Goal: Transaction & Acquisition: Purchase product/service

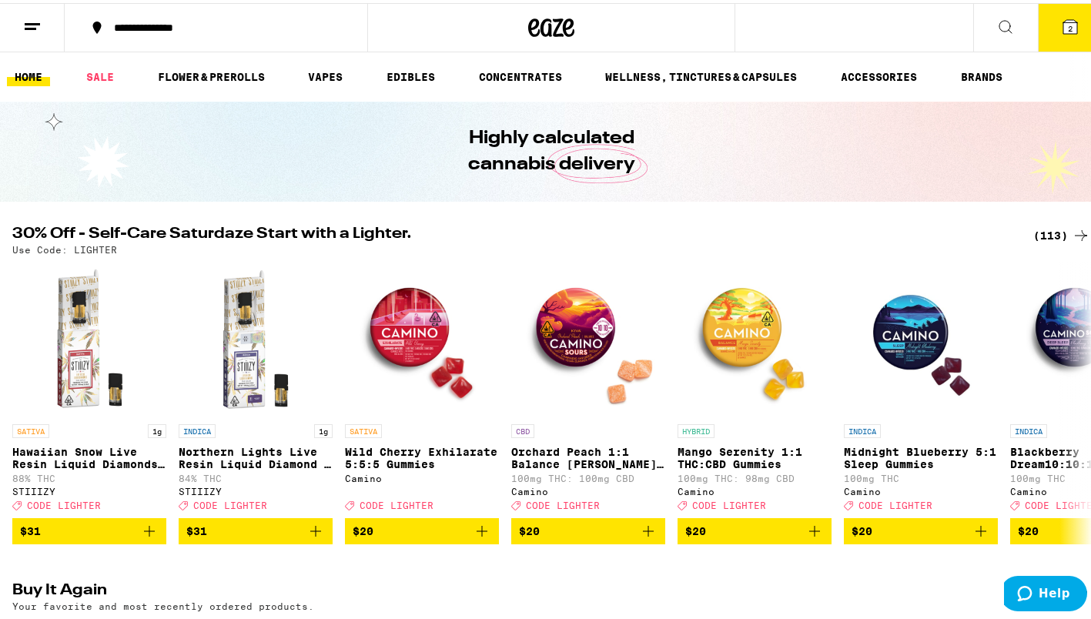
click at [1070, 73] on div at bounding box center [1086, 73] width 32 height 49
click at [1040, 226] on div "(113)" at bounding box center [1061, 232] width 57 height 18
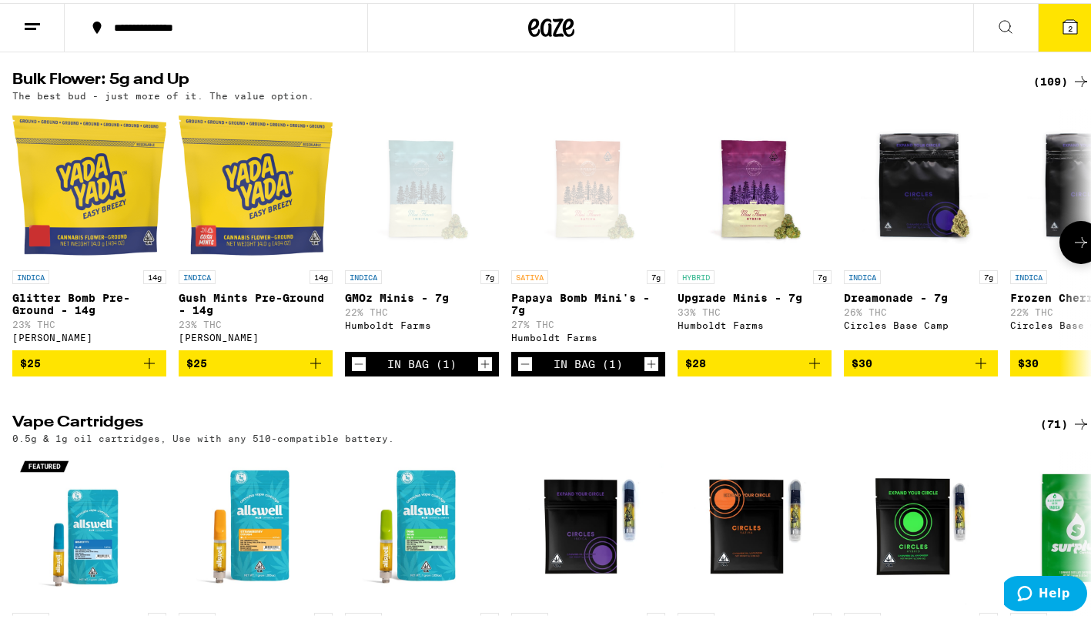
scroll to position [1197, 0]
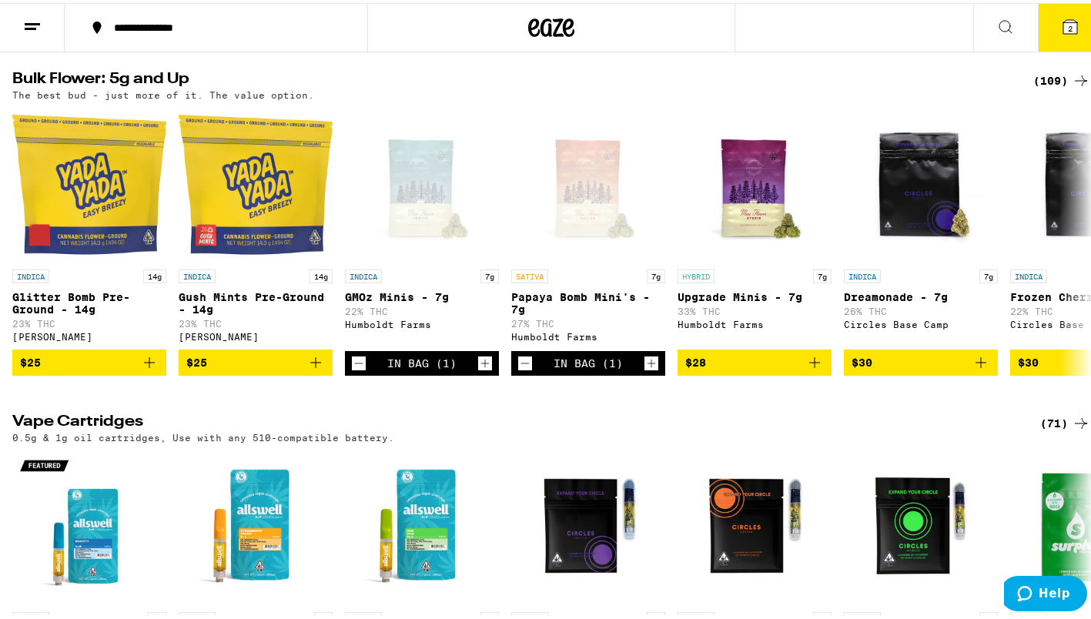
click at [1042, 87] on div "(109)" at bounding box center [1061, 78] width 57 height 18
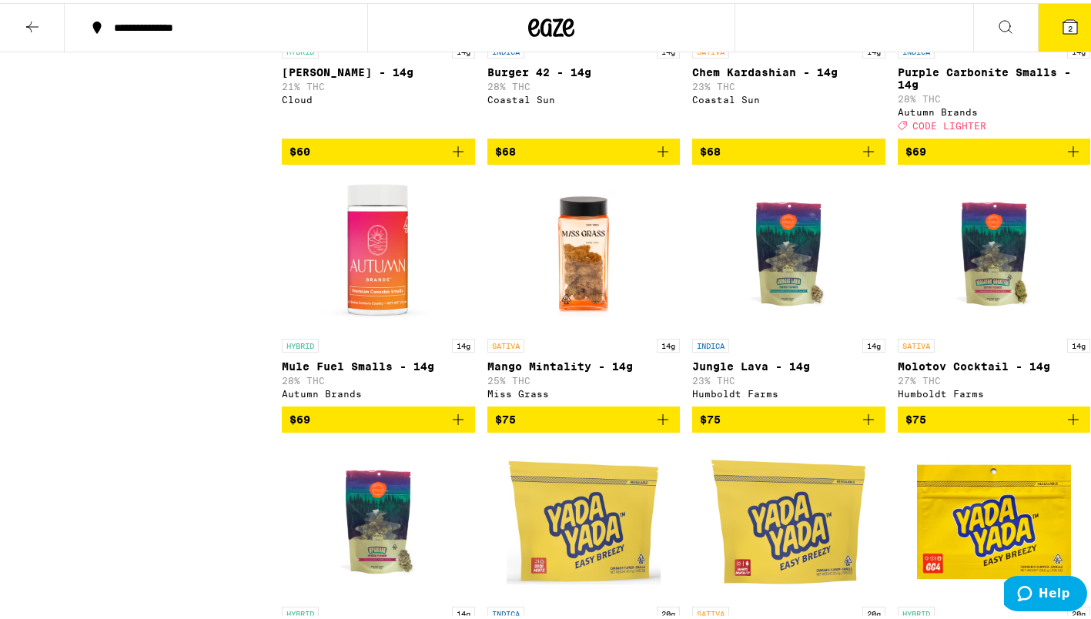
scroll to position [4535, 0]
